Goal: Find specific page/section: Find specific page/section

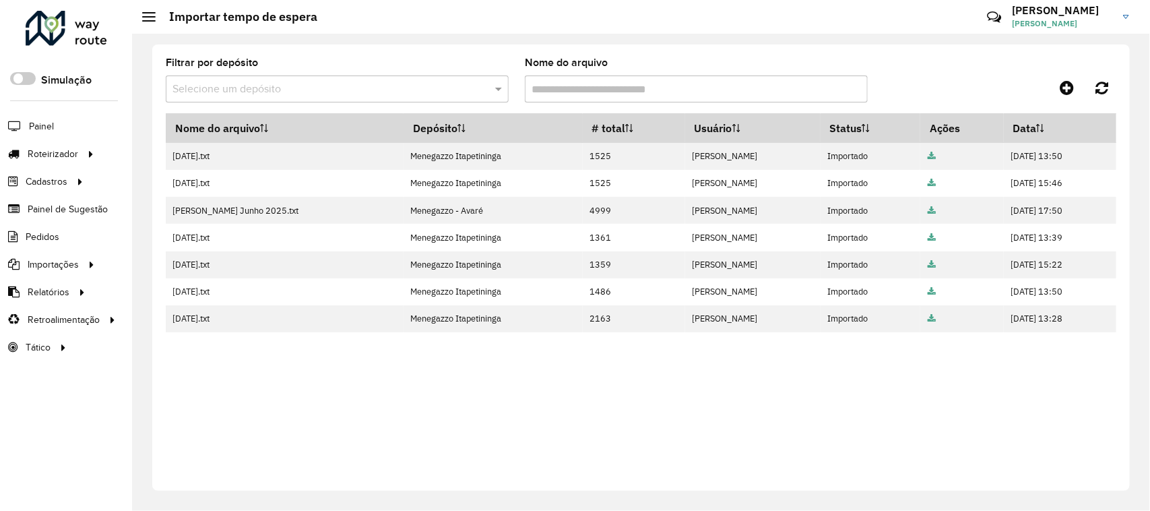
click at [61, 26] on div at bounding box center [67, 28] width 82 height 35
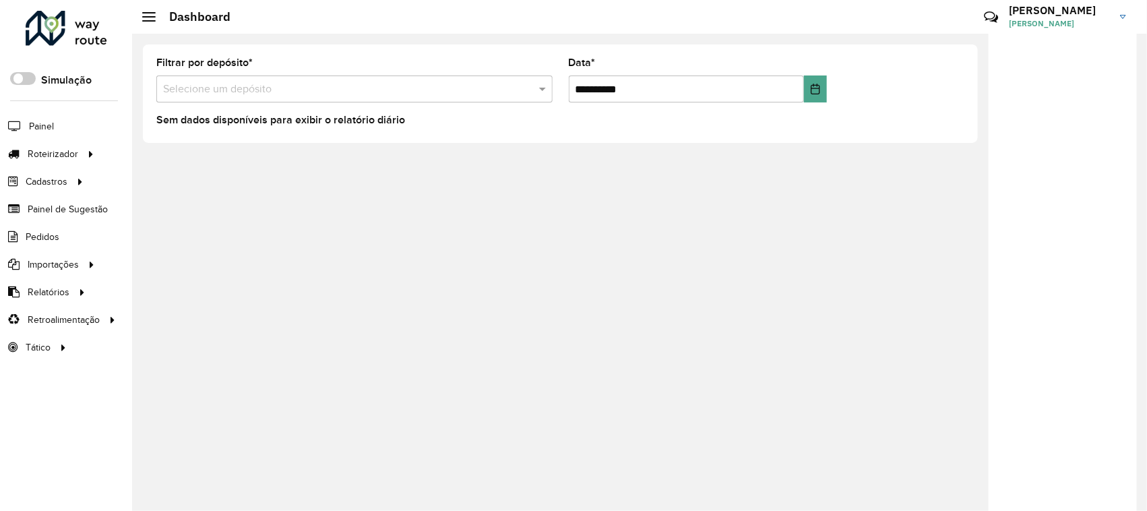
click at [42, 32] on div at bounding box center [67, 28] width 82 height 35
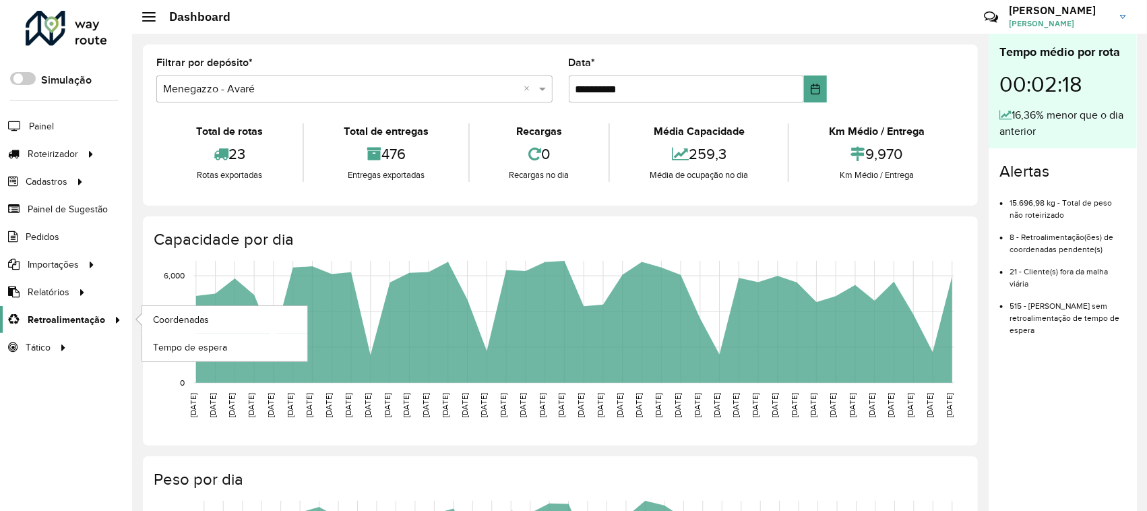
click at [106, 325] on div at bounding box center [115, 320] width 20 height 14
click at [177, 323] on span "Coordenadas" at bounding box center [182, 320] width 58 height 14
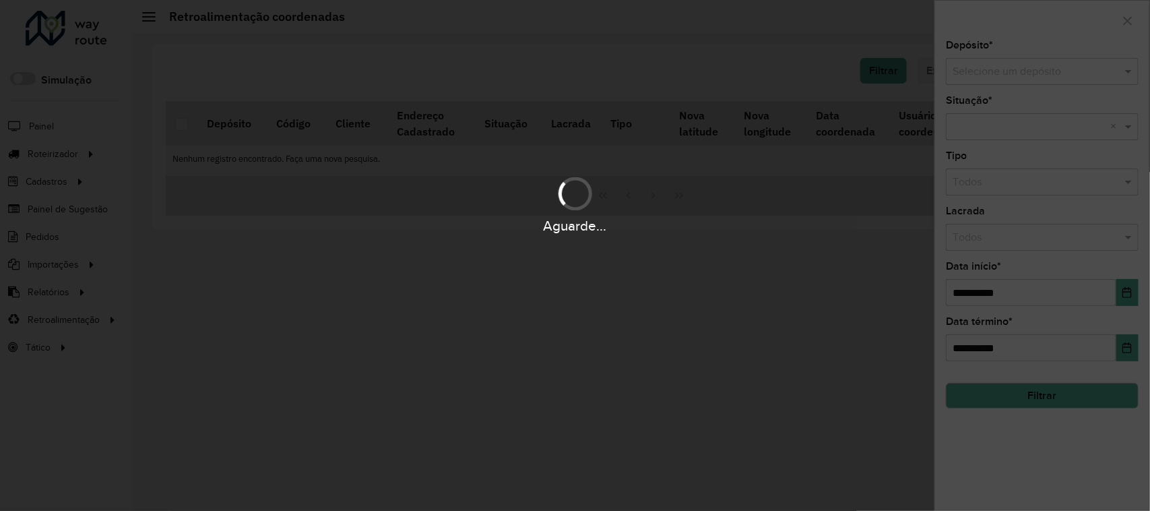
click at [1001, 62] on div "Aguarde..." at bounding box center [575, 255] width 1150 height 511
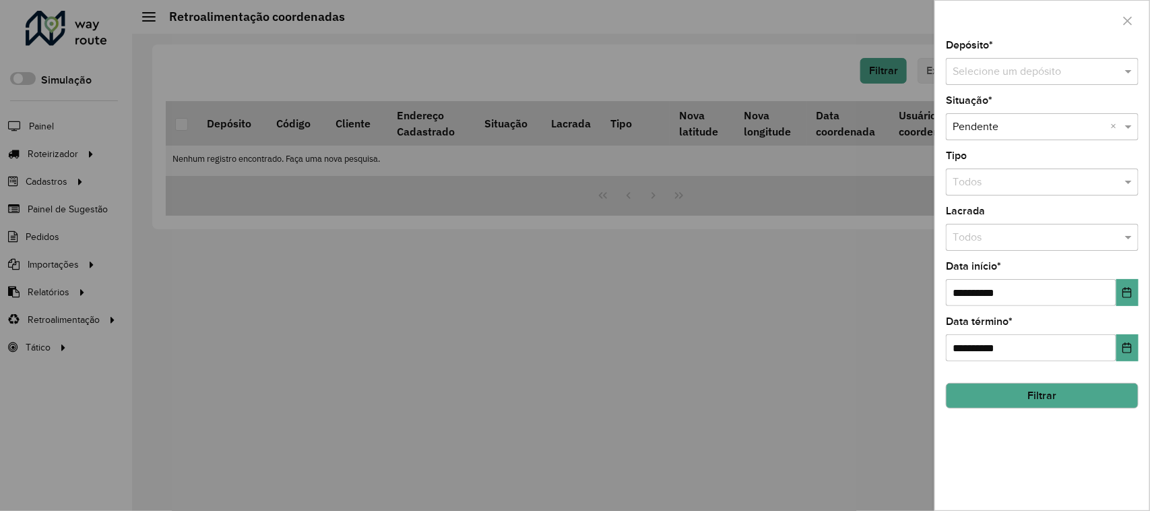
click at [999, 69] on input "text" at bounding box center [1029, 72] width 152 height 16
click at [1025, 138] on span "Menegazzo Itapetininga" at bounding box center [1010, 133] width 114 height 11
click at [1096, 408] on button "Filtrar" at bounding box center [1042, 396] width 193 height 26
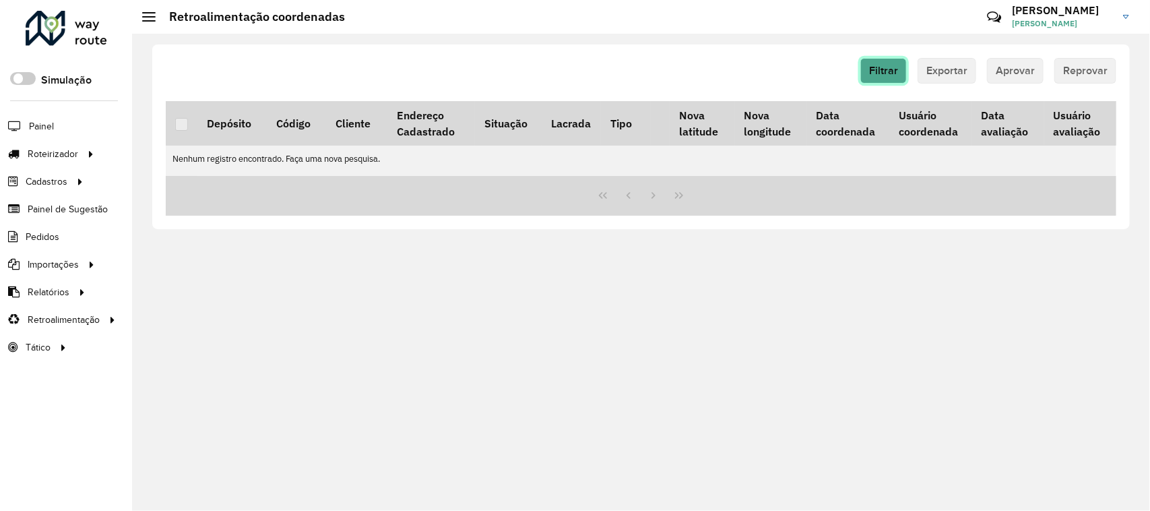
click at [873, 71] on span "Filtrar" at bounding box center [883, 70] width 29 height 11
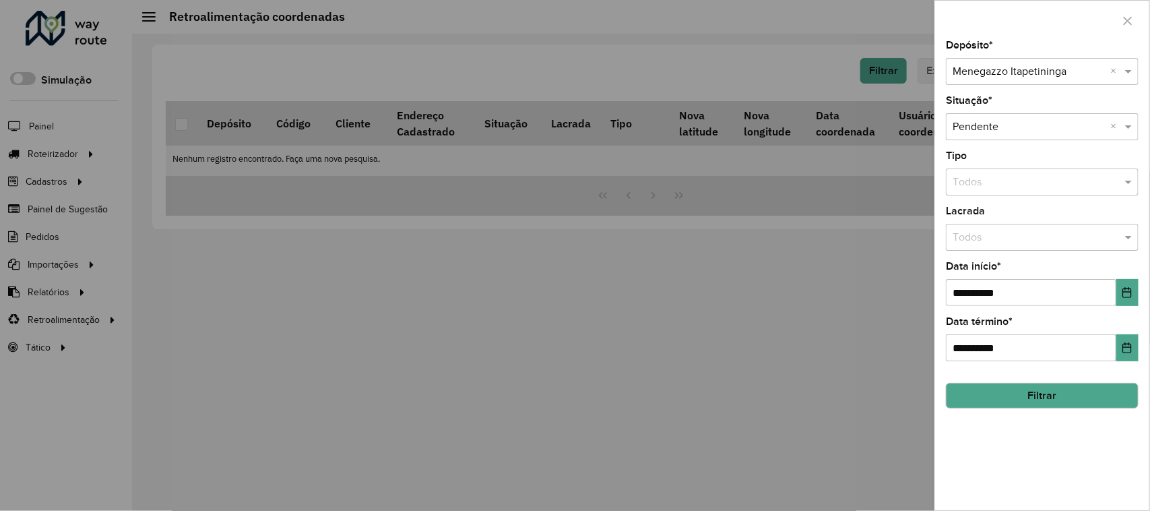
click at [1071, 396] on button "Filtrar" at bounding box center [1042, 396] width 193 height 26
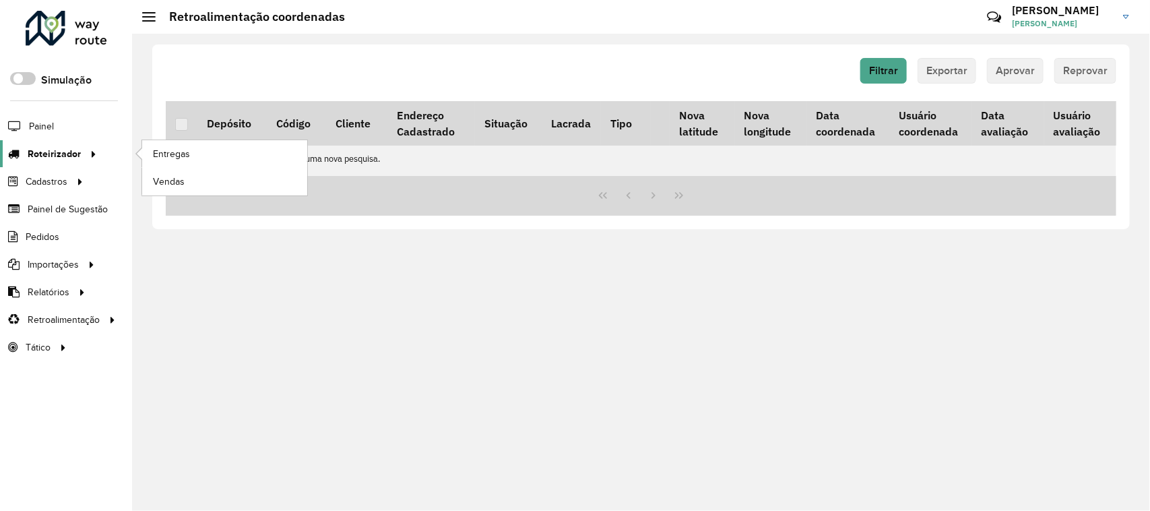
click at [56, 150] on span "Roteirizador" at bounding box center [54, 154] width 53 height 14
click at [190, 146] on link "Entregas" at bounding box center [224, 153] width 165 height 27
